Goal: Transaction & Acquisition: Obtain resource

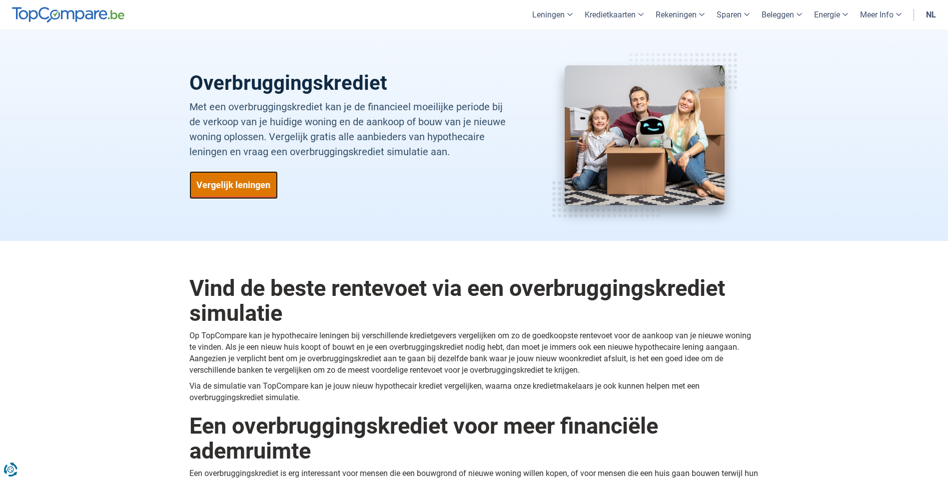
click at [256, 183] on link "Vergelijk leningen" at bounding box center [233, 185] width 88 height 28
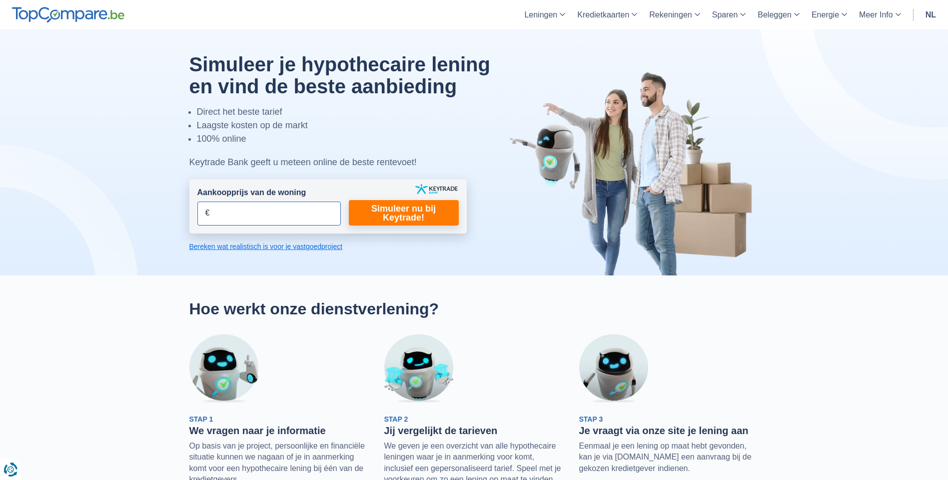
click at [314, 211] on input "Aankoopprijs van de woning" at bounding box center [268, 214] width 143 height 24
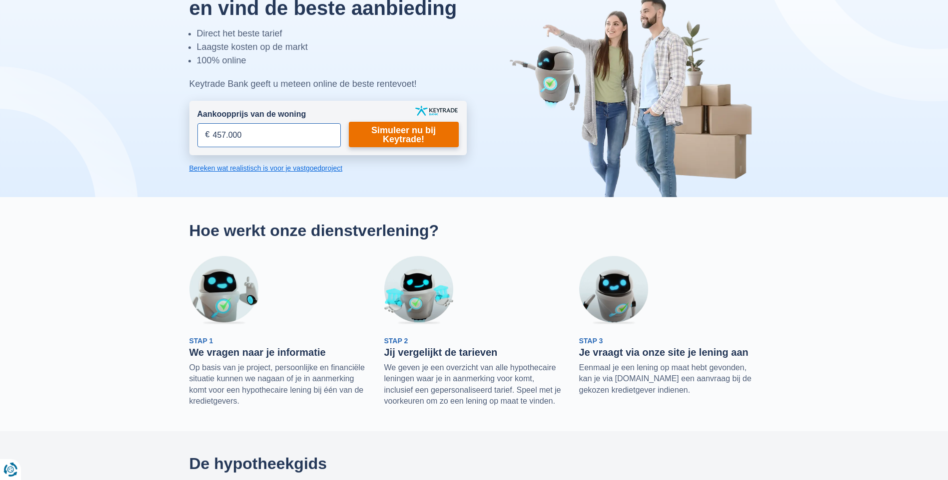
scroll to position [100, 0]
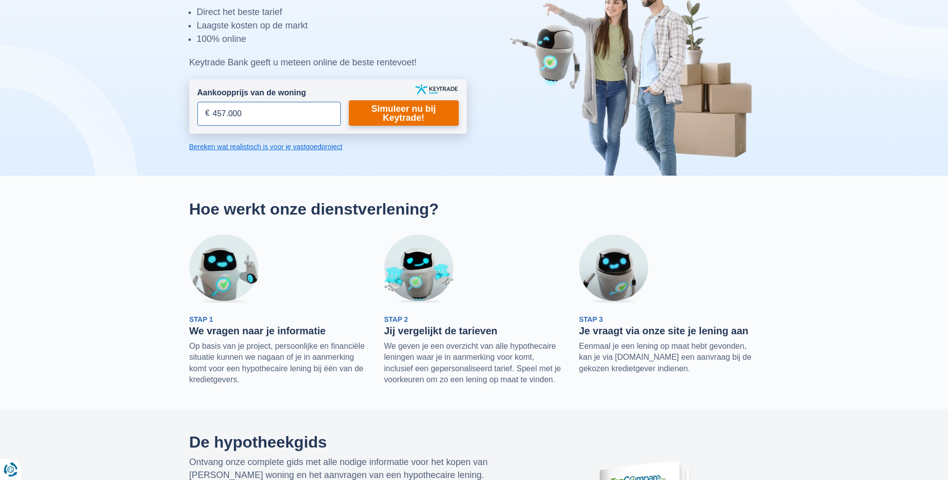
type input "457.000"
click at [425, 108] on link "Simuleer nu bij Keytrade!" at bounding box center [404, 112] width 110 height 25
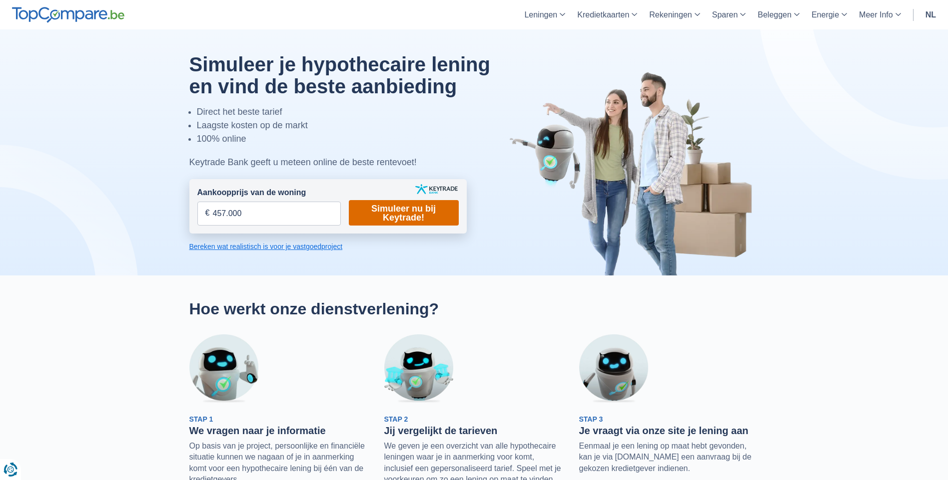
click at [398, 211] on link "Simuleer nu bij Keytrade!" at bounding box center [404, 212] width 110 height 25
click at [333, 247] on link "Bereken wat realistisch is voor je vastgoedproject" at bounding box center [327, 247] width 277 height 10
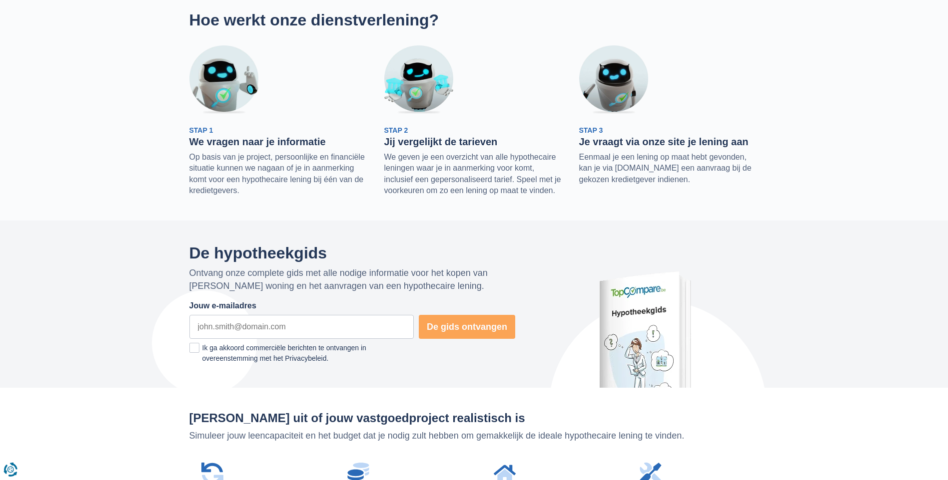
scroll to position [128, 0]
